Goal: Task Accomplishment & Management: Manage account settings

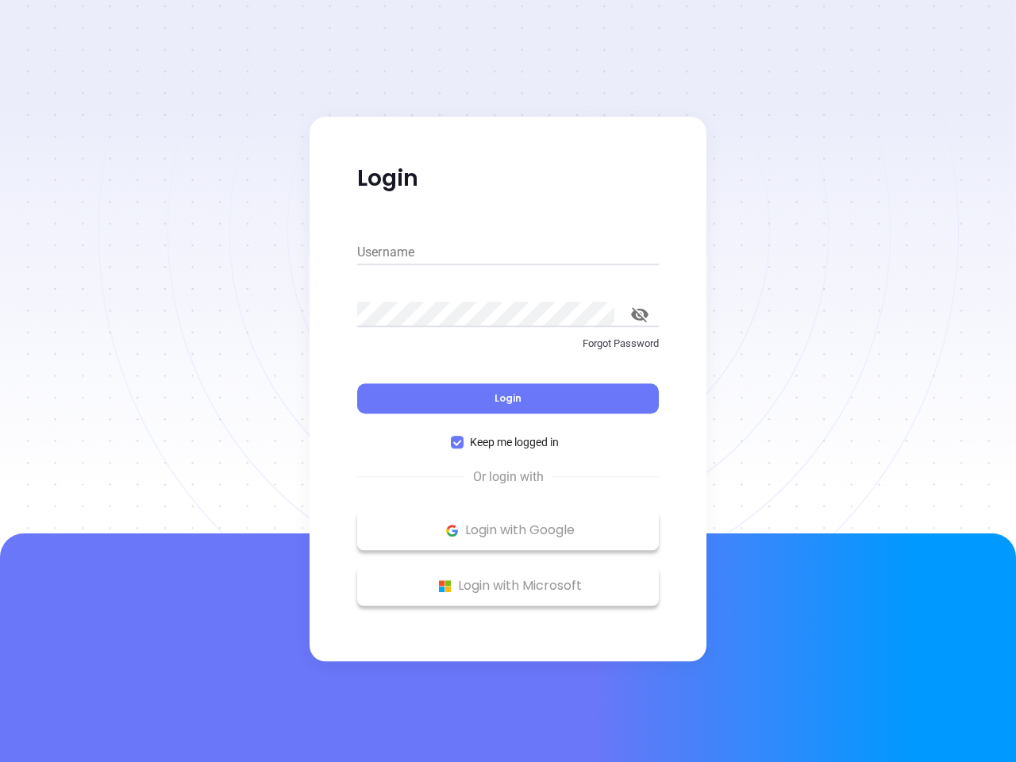
click at [508, 381] on div "Login" at bounding box center [508, 388] width 302 height 49
click at [508, 253] on input "Username" at bounding box center [508, 252] width 302 height 25
click at [640, 314] on icon "toggle password visibility" at bounding box center [639, 314] width 17 height 15
click at [508, 399] on span "Login" at bounding box center [508, 397] width 27 height 13
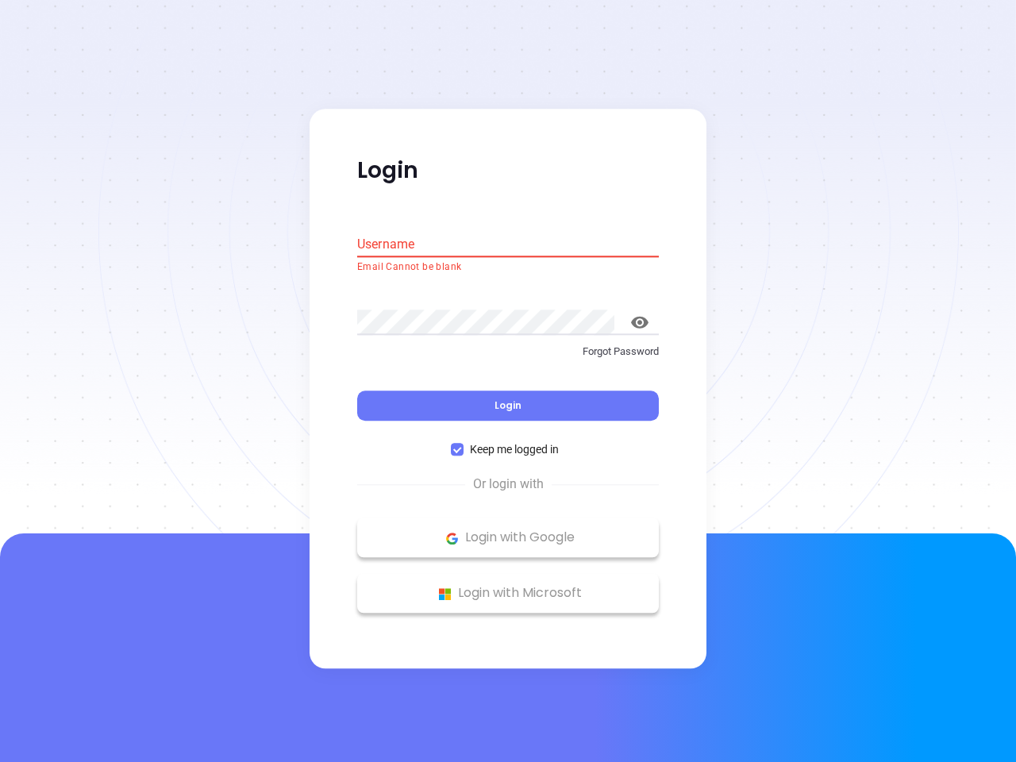
click at [508, 442] on span "Keep me logged in" at bounding box center [515, 449] width 102 height 17
click at [464, 444] on input "Keep me logged in" at bounding box center [457, 450] width 13 height 13
checkbox input "false"
click at [508, 530] on p "Login with Google" at bounding box center [508, 538] width 286 height 24
click at [508, 586] on p "Login with Microsoft" at bounding box center [508, 594] width 286 height 24
